Goal: Task Accomplishment & Management: Use online tool/utility

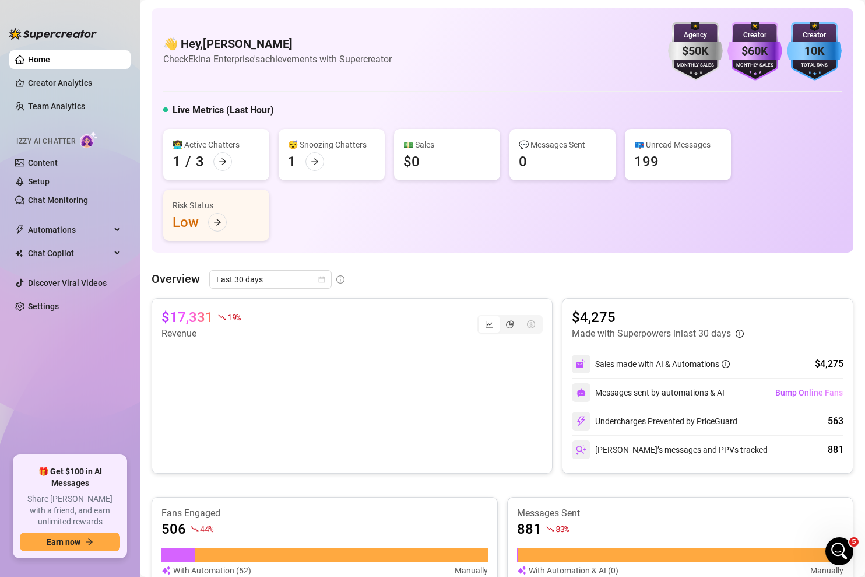
scroll to position [170, 0]
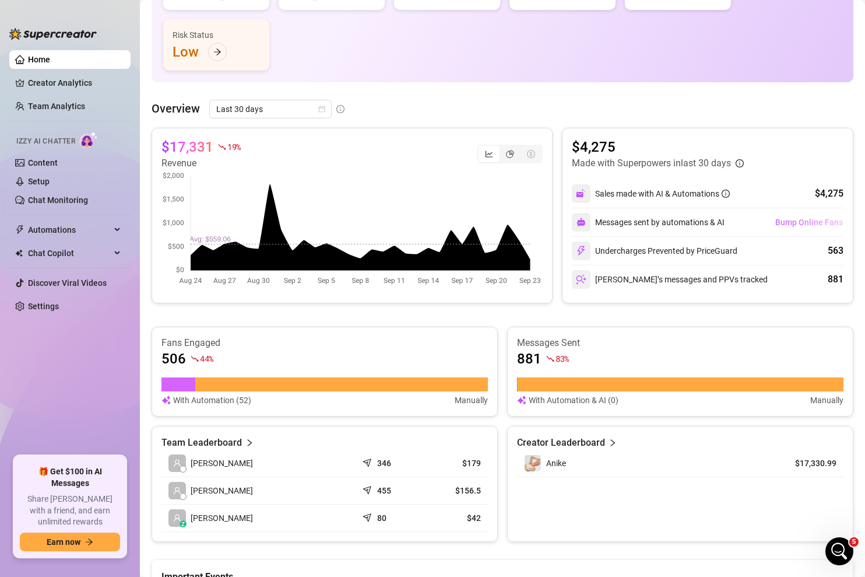
click at [810, 224] on span "Bump Online Fans" at bounding box center [809, 221] width 68 height 9
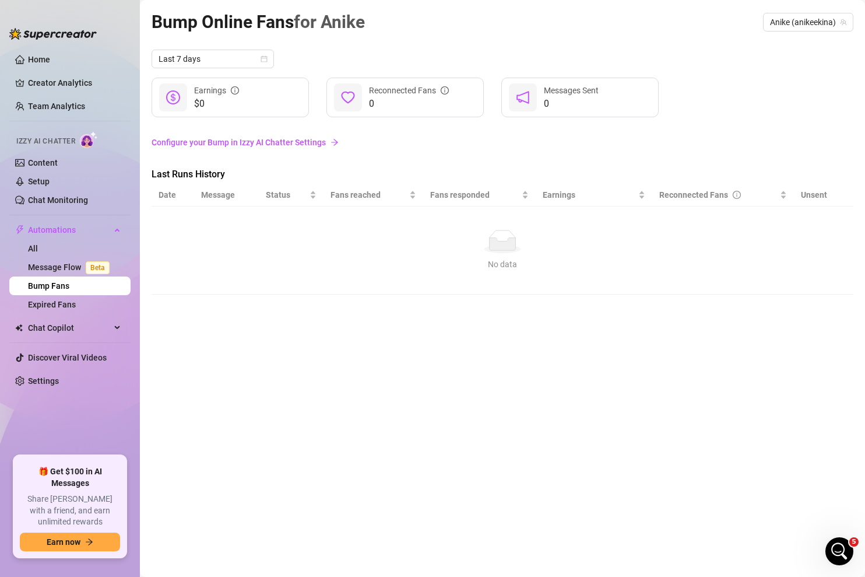
click at [293, 144] on link "Configure your Bump in Izzy AI Chatter Settings" at bounding box center [503, 142] width 702 height 13
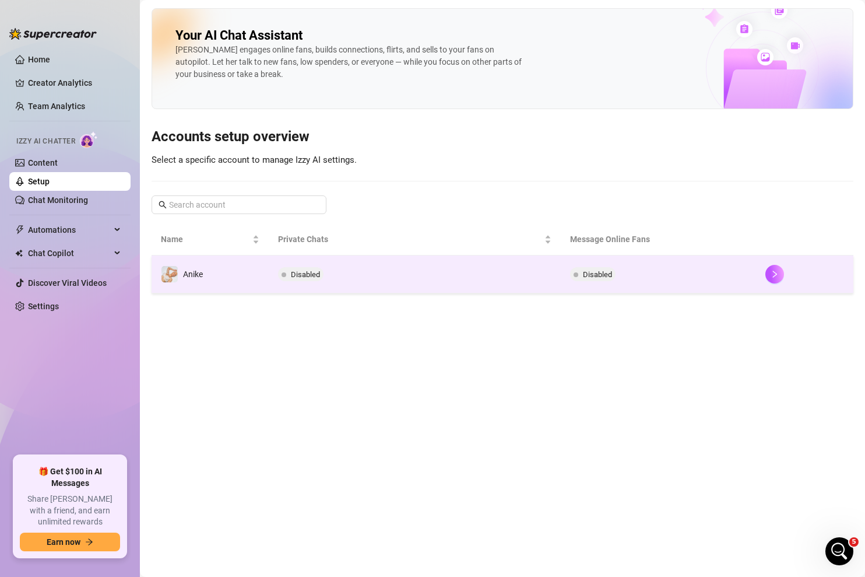
click at [297, 275] on span "Disabled" at bounding box center [305, 274] width 29 height 9
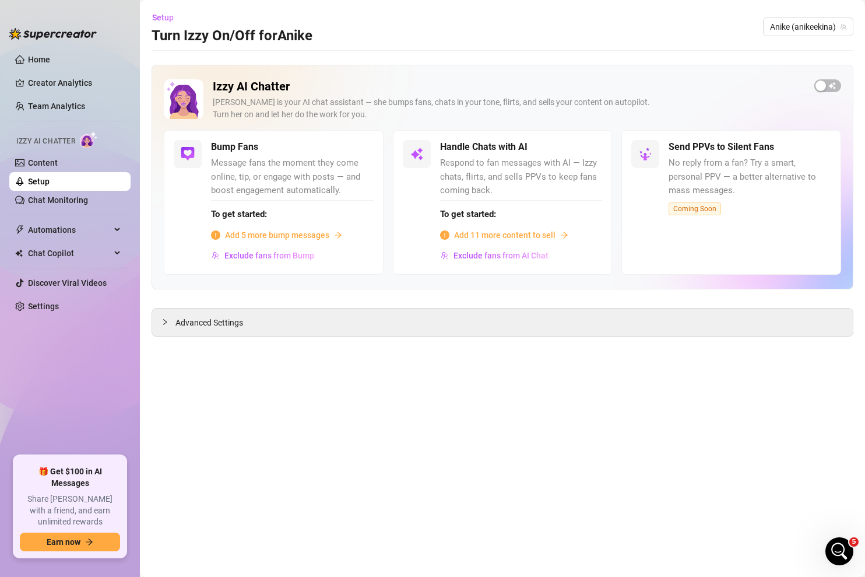
click at [290, 233] on span "Add 5 more bump messages" at bounding box center [277, 235] width 104 height 13
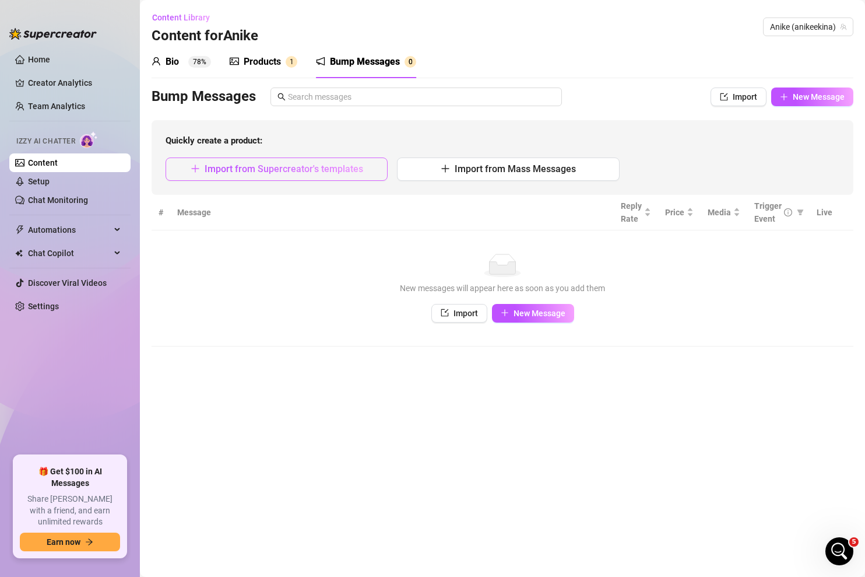
click at [303, 167] on span "Import from Supercreator's templates" at bounding box center [284, 168] width 159 height 11
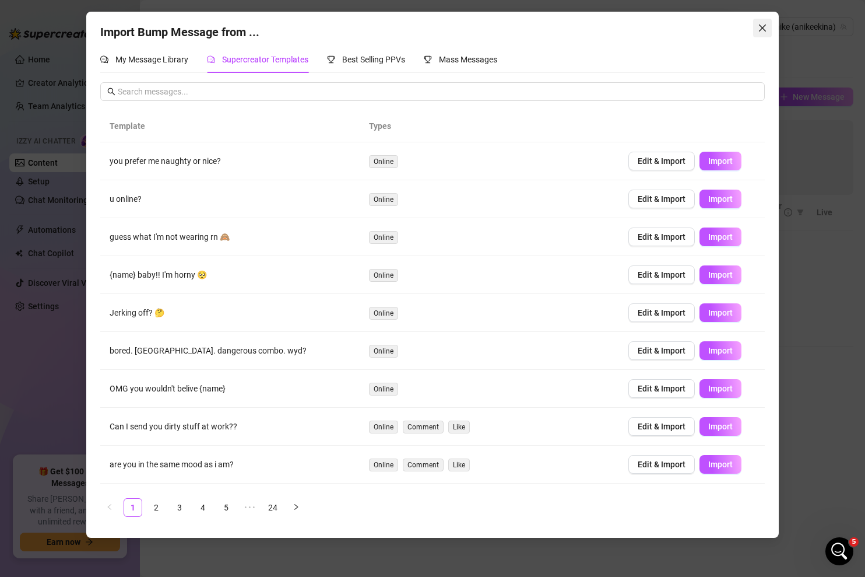
click at [763, 25] on icon "close" at bounding box center [762, 27] width 9 height 9
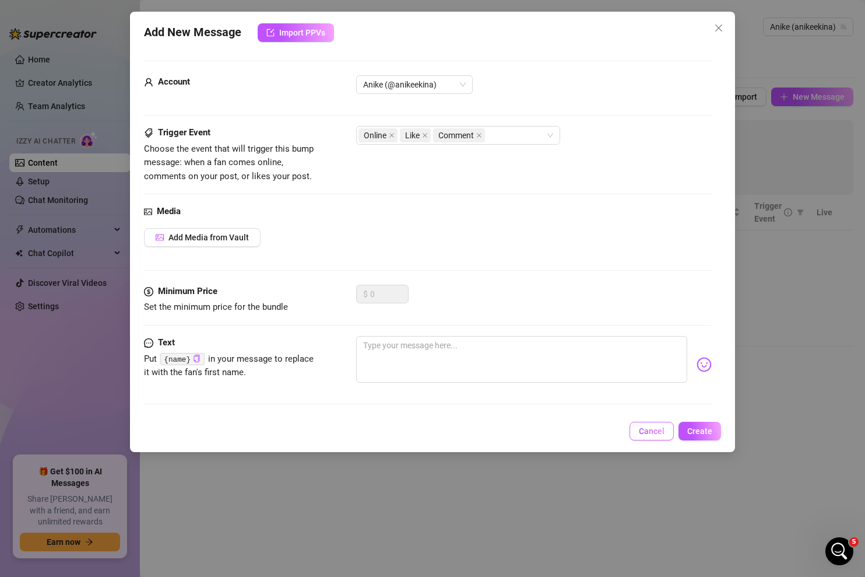
click at [654, 432] on span "Cancel" at bounding box center [652, 430] width 26 height 9
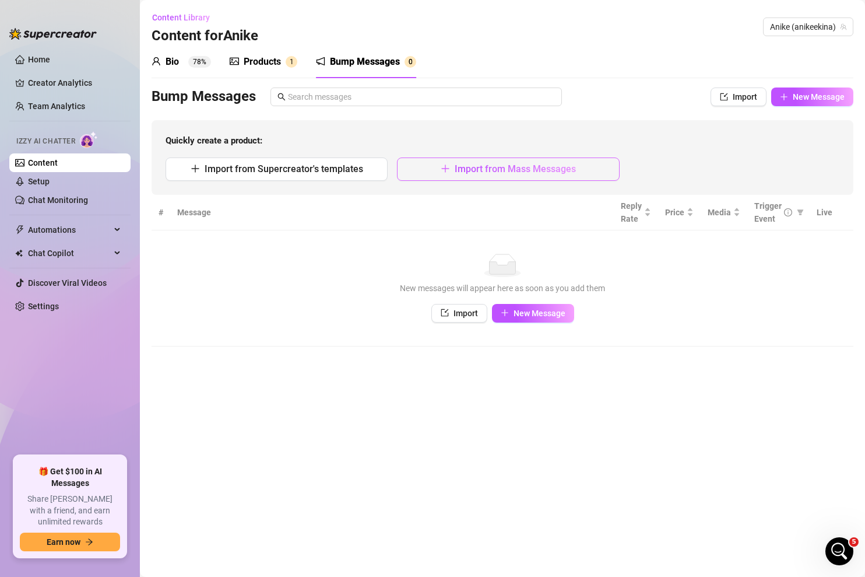
click at [482, 170] on span "Import from Mass Messages" at bounding box center [515, 168] width 121 height 11
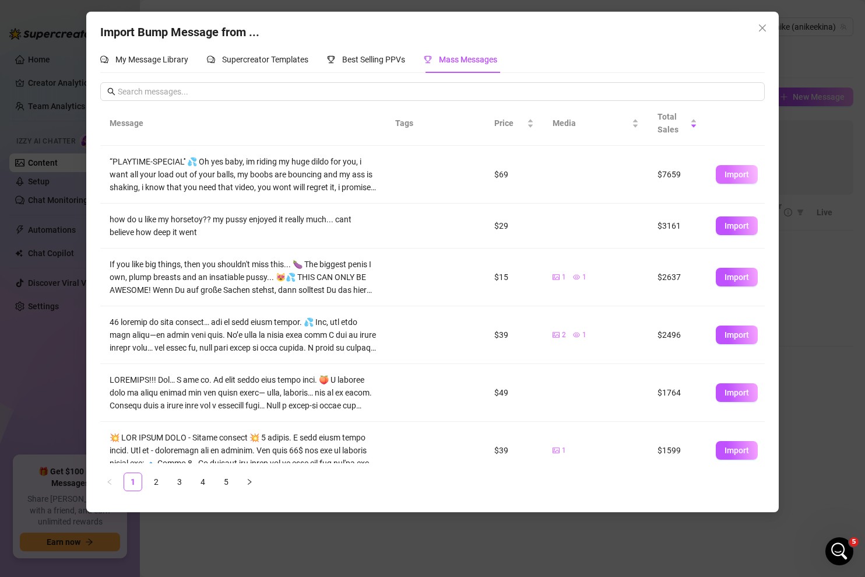
click at [735, 177] on span "Import" at bounding box center [737, 174] width 24 height 9
type textarea "“PLAYTIME-SPECIAL'' 💦 Oh yes baby, im riding my huge dildo for you, i want all …"
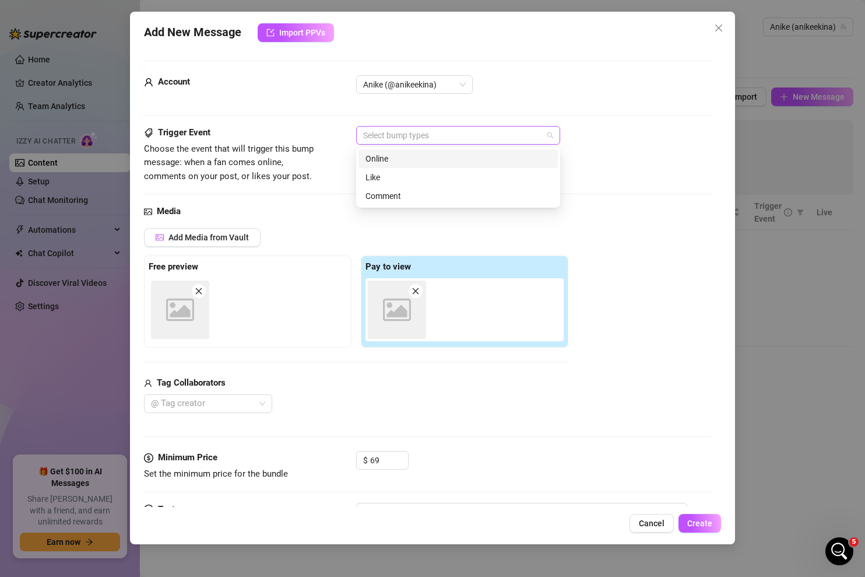
click at [528, 139] on div at bounding box center [452, 135] width 187 height 16
click at [483, 192] on div "Comment" at bounding box center [458, 195] width 185 height 13
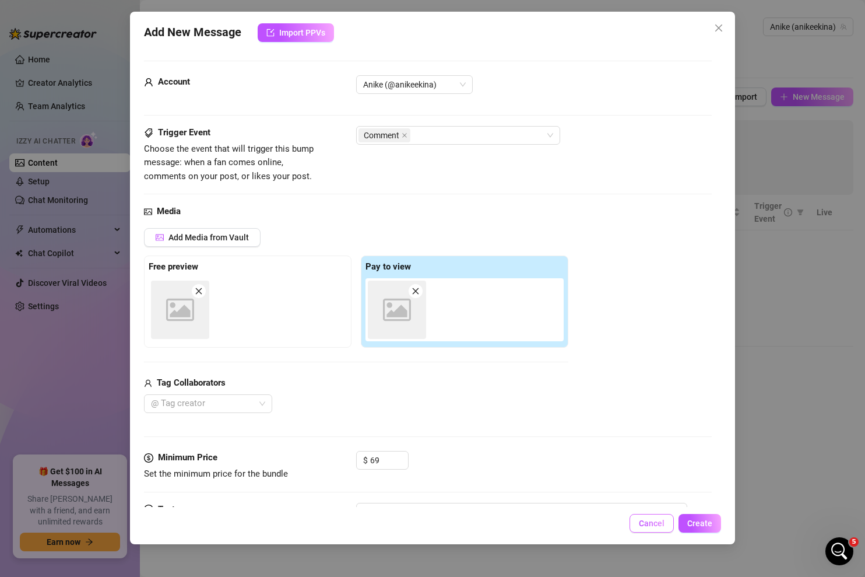
click at [652, 529] on button "Cancel" at bounding box center [652, 523] width 44 height 19
